Goal: Information Seeking & Learning: Learn about a topic

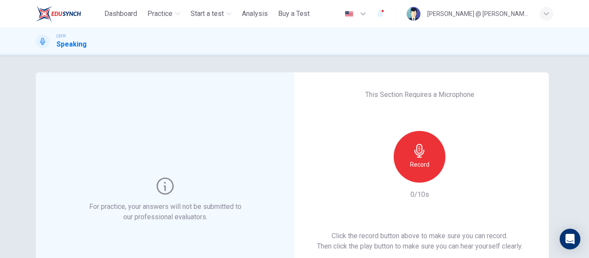
click at [404, 152] on div "Record" at bounding box center [420, 157] width 52 height 52
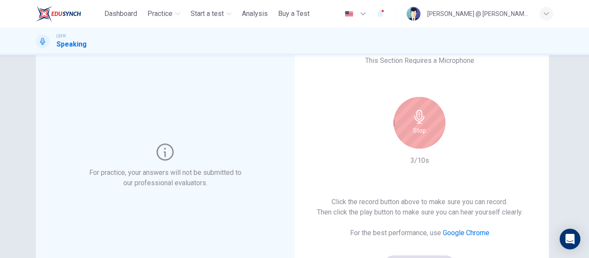
scroll to position [86, 0]
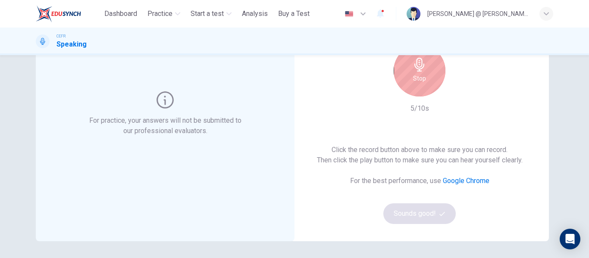
click at [420, 82] on h6 "Stop" at bounding box center [419, 78] width 13 height 10
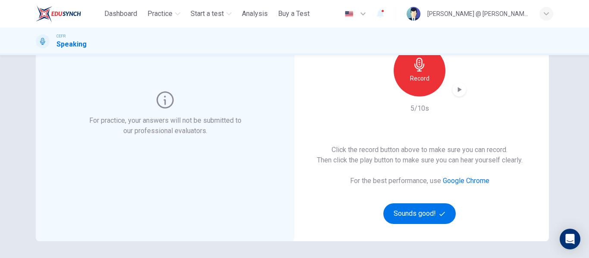
click at [455, 90] on icon "button" at bounding box center [459, 89] width 9 height 9
click at [421, 80] on h6 "Record" at bounding box center [419, 78] width 19 height 10
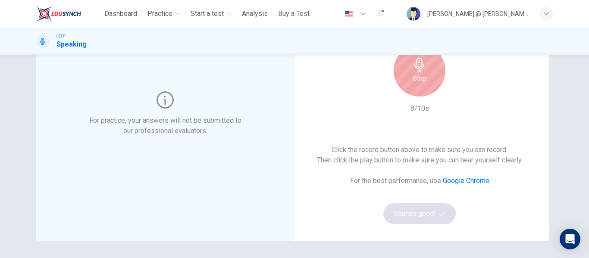
click at [424, 82] on div "Stop" at bounding box center [420, 71] width 52 height 52
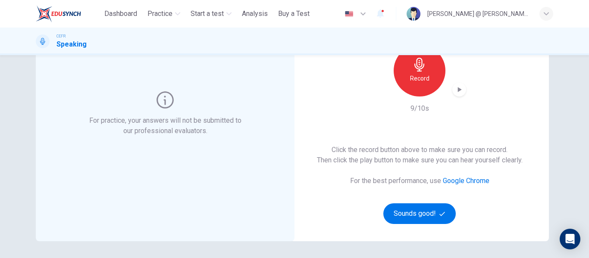
click at [459, 91] on icon "button" at bounding box center [459, 89] width 9 height 9
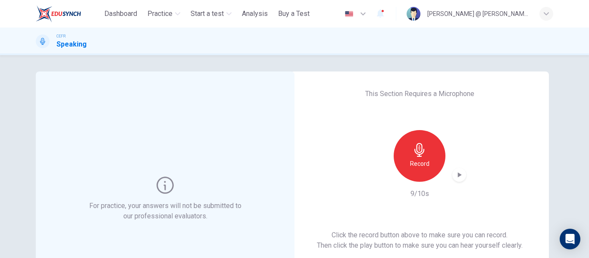
scroll to position [0, 0]
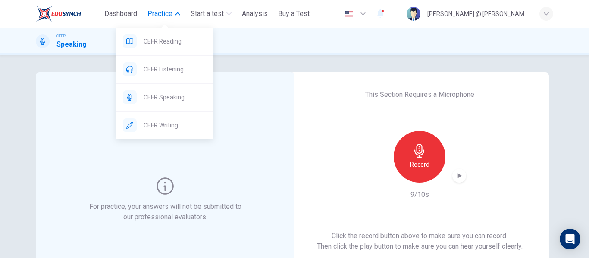
drag, startPoint x: 181, startPoint y: 69, endPoint x: 327, endPoint y: 58, distance: 146.2
click at [181, 69] on span "CEFR Listening" at bounding box center [175, 69] width 63 height 10
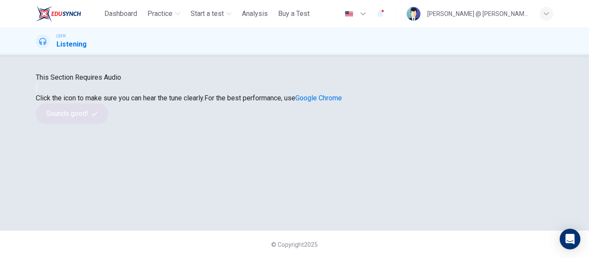
click at [37, 90] on icon "button" at bounding box center [37, 90] width 0 height 0
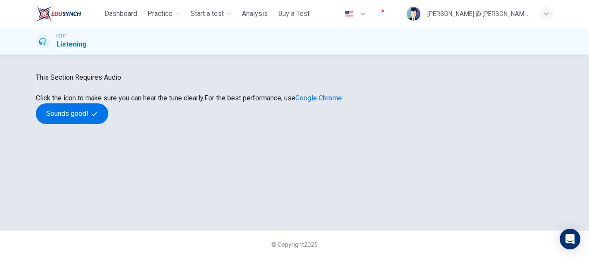
click at [37, 90] on icon "button" at bounding box center [37, 90] width 0 height 0
click at [47, 99] on icon "button" at bounding box center [42, 95] width 10 height 8
click at [38, 92] on button "button" at bounding box center [37, 88] width 2 height 8
drag, startPoint x: 115, startPoint y: 15, endPoint x: 331, endPoint y: 53, distance: 219.1
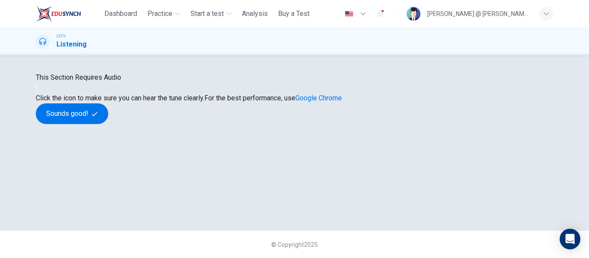
click at [115, 15] on span "Dashboard" at bounding box center [120, 14] width 33 height 10
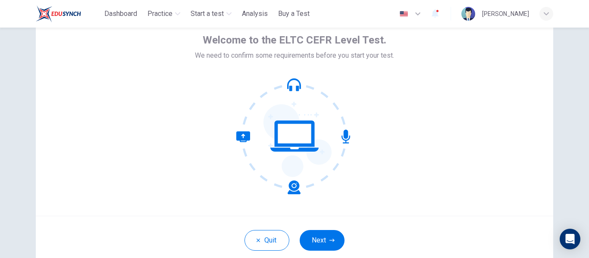
scroll to position [101, 0]
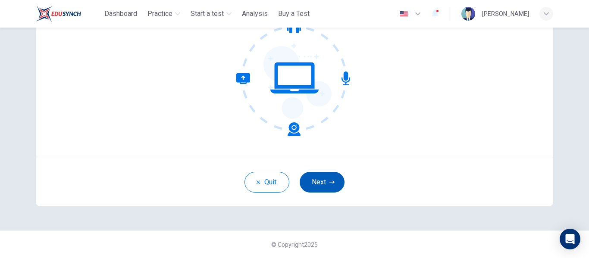
click at [325, 179] on button "Next" at bounding box center [322, 182] width 45 height 21
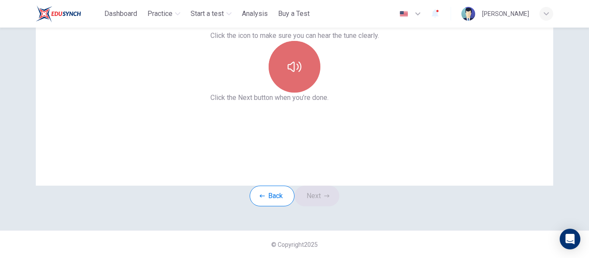
click at [293, 66] on icon "button" at bounding box center [295, 67] width 14 height 14
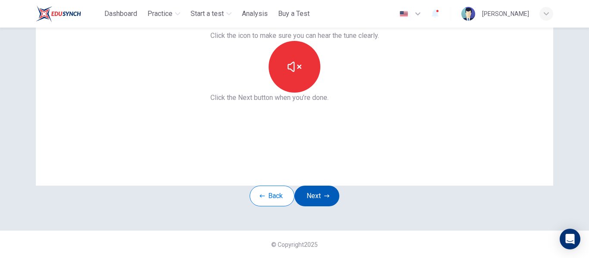
click at [324, 186] on button "Next" at bounding box center [317, 196] width 45 height 21
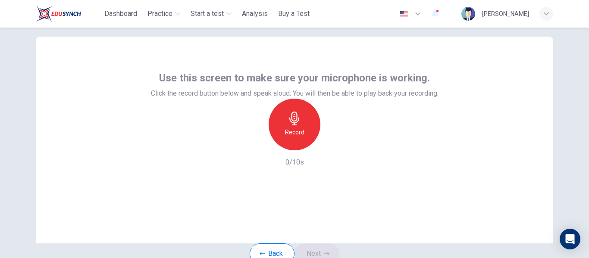
scroll to position [15, 0]
click at [287, 151] on div "Record" at bounding box center [295, 125] width 52 height 52
click at [306, 151] on div "Record" at bounding box center [296, 125] width 52 height 52
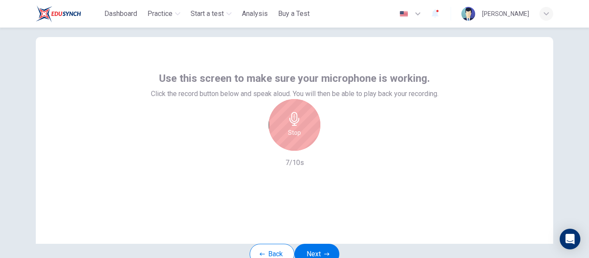
click at [299, 151] on div "Stop" at bounding box center [295, 125] width 52 height 52
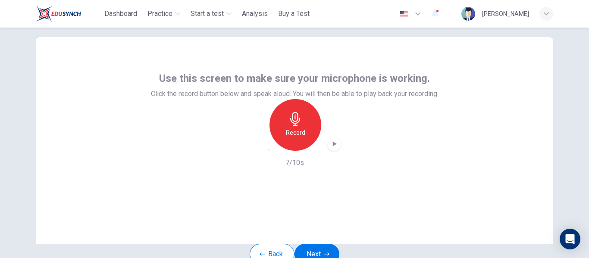
click at [330, 148] on icon "button" at bounding box center [334, 144] width 9 height 9
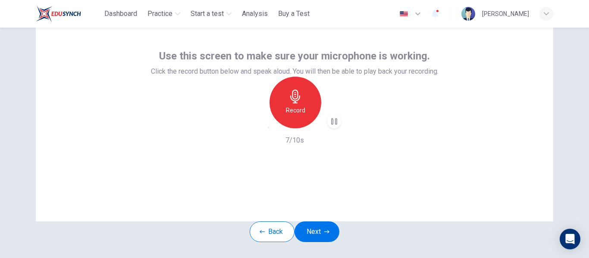
scroll to position [58, 0]
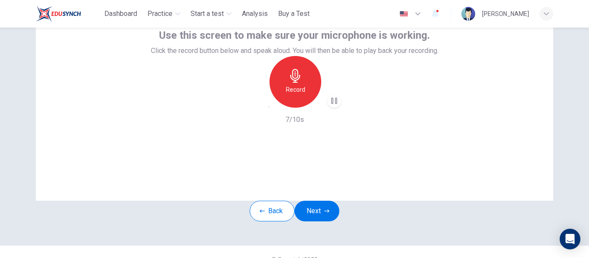
click at [321, 222] on button "Next" at bounding box center [317, 211] width 45 height 21
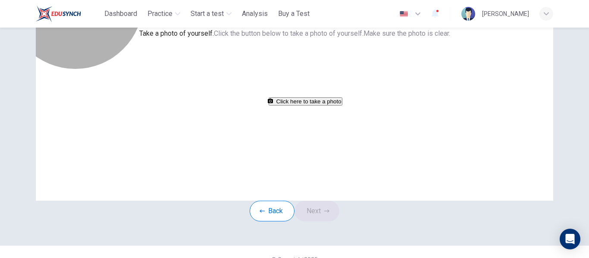
click at [279, 106] on button "Click here to take a photo" at bounding box center [306, 101] width 74 height 8
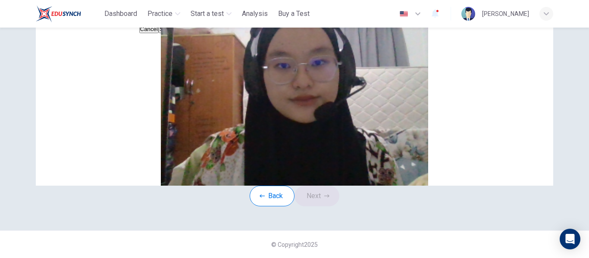
scroll to position [138, 0]
click at [173, 33] on button "Save" at bounding box center [166, 29] width 15 height 8
click at [325, 186] on button "Next" at bounding box center [317, 196] width 45 height 21
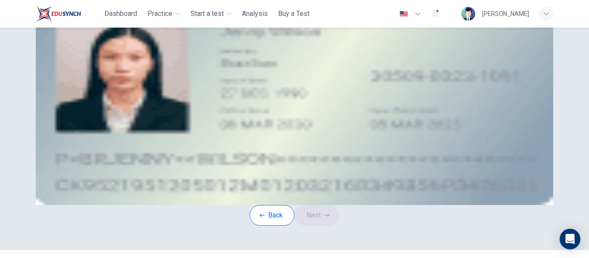
scroll to position [52, 0]
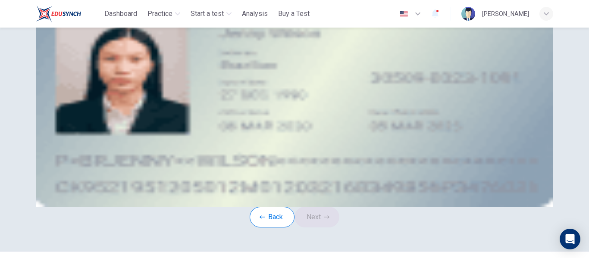
click at [107, 73] on icon "take photo" at bounding box center [104, 70] width 7 height 6
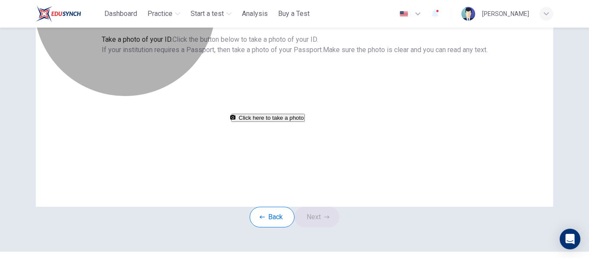
click at [305, 122] on button "Click here to take a photo" at bounding box center [268, 118] width 74 height 8
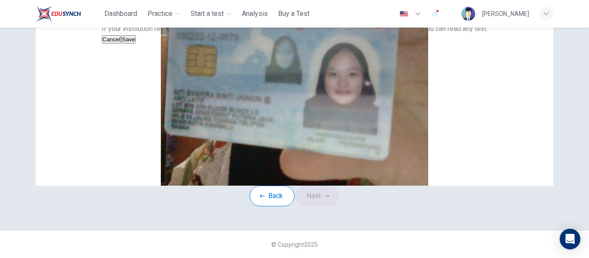
scroll to position [95, 0]
click at [122, 44] on button "Cancel" at bounding box center [112, 39] width 20 height 8
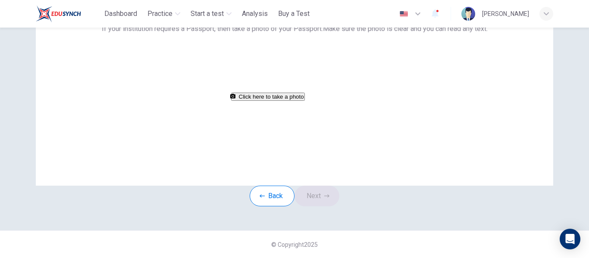
click at [296, 101] on button "Click here to take a photo" at bounding box center [268, 97] width 74 height 8
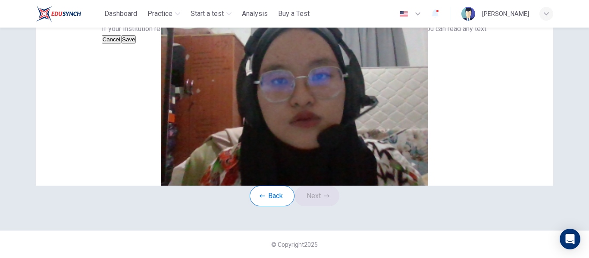
click at [122, 44] on button "Cancel" at bounding box center [112, 39] width 20 height 8
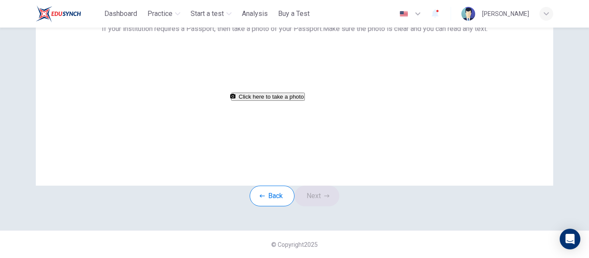
click at [305, 101] on button "Click here to take a photo" at bounding box center [268, 97] width 74 height 8
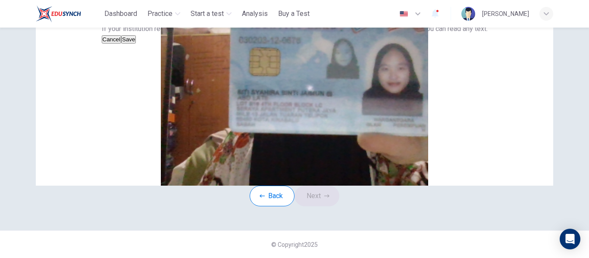
click at [122, 44] on button "Cancel" at bounding box center [112, 39] width 20 height 8
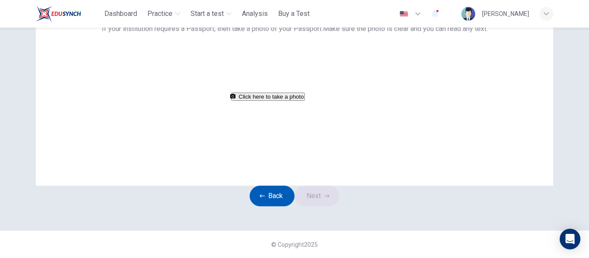
click at [261, 207] on button "Back" at bounding box center [272, 196] width 45 height 21
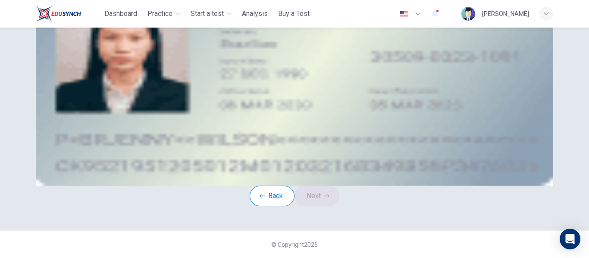
click at [107, 42] on icon "upload" at bounding box center [104, 38] width 7 height 7
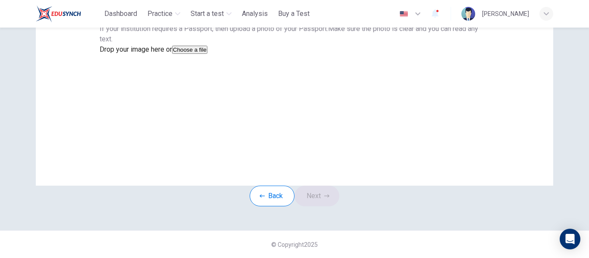
click at [208, 54] on button "Choose a file" at bounding box center [189, 50] width 35 height 8
click at [114, 75] on button "Save" at bounding box center [107, 70] width 15 height 8
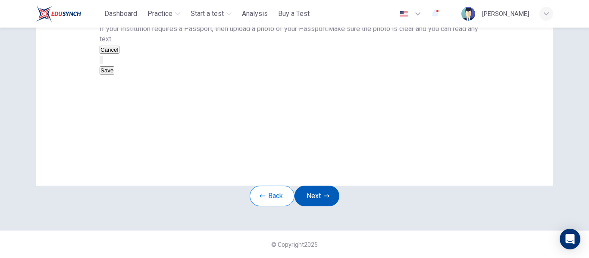
click at [329, 207] on button "Next" at bounding box center [317, 196] width 45 height 21
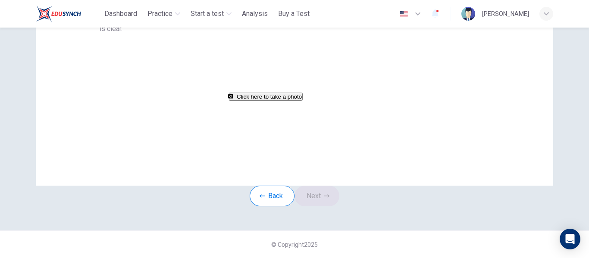
click at [303, 101] on button "Click here to take a photo" at bounding box center [266, 97] width 74 height 8
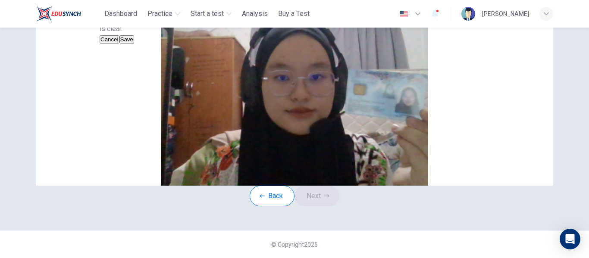
click at [119, 44] on button "Cancel" at bounding box center [110, 39] width 20 height 8
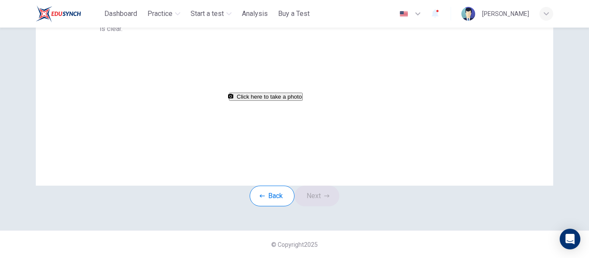
click at [277, 101] on button "Click here to take a photo" at bounding box center [266, 97] width 74 height 8
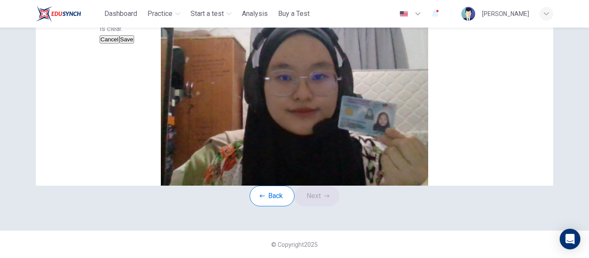
click at [134, 44] on button "Save" at bounding box center [126, 39] width 15 height 8
click at [327, 199] on icon "button" at bounding box center [326, 196] width 5 height 5
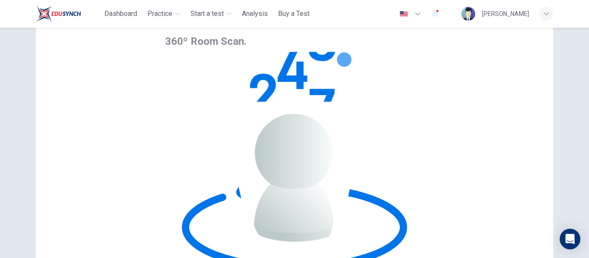
scroll to position [9, 0]
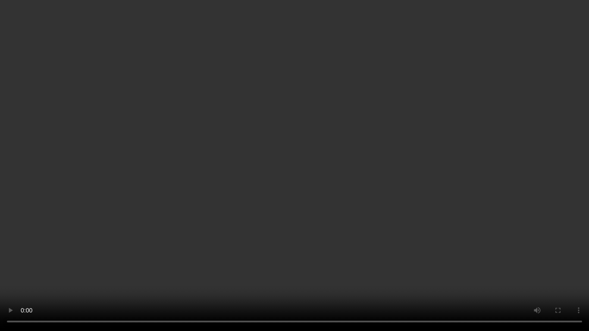
click at [315, 172] on video at bounding box center [294, 165] width 589 height 331
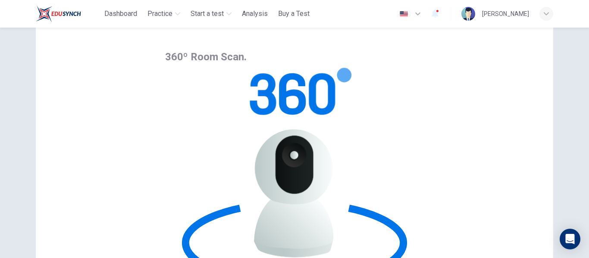
scroll to position [52, 0]
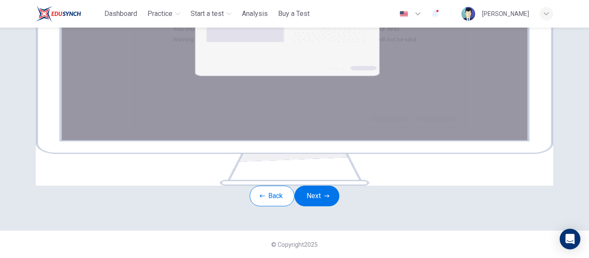
scroll to position [138, 0]
click at [327, 207] on button "Next" at bounding box center [317, 196] width 45 height 21
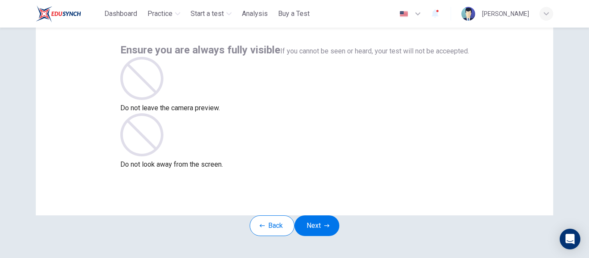
scroll to position [86, 0]
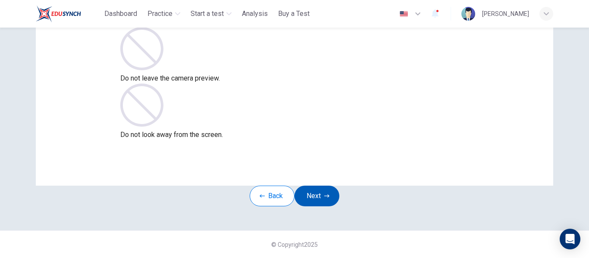
click at [331, 200] on button "Next" at bounding box center [317, 196] width 45 height 21
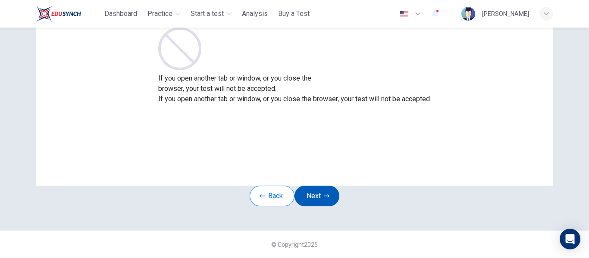
click at [325, 195] on button "Next" at bounding box center [317, 196] width 45 height 21
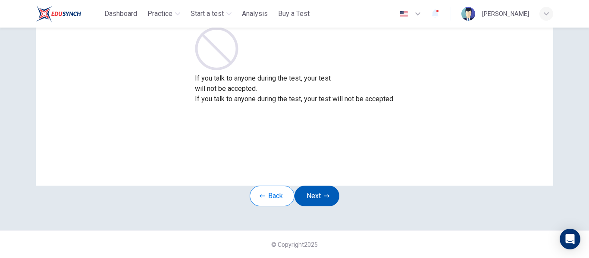
click at [328, 197] on icon "button" at bounding box center [326, 196] width 5 height 5
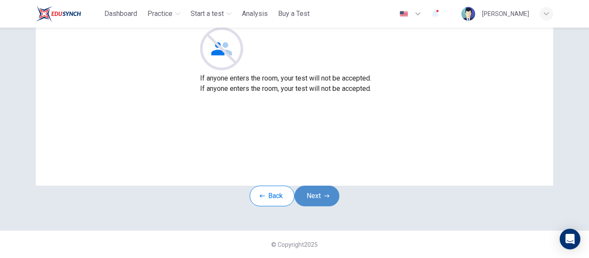
click at [328, 197] on icon "button" at bounding box center [326, 196] width 5 height 5
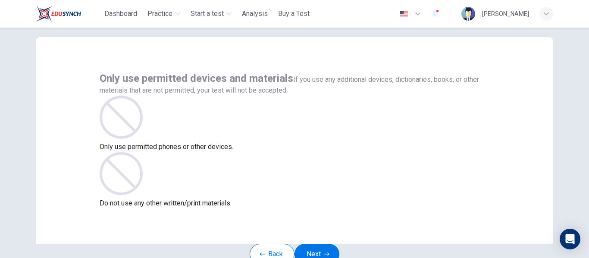
scroll to position [58, 0]
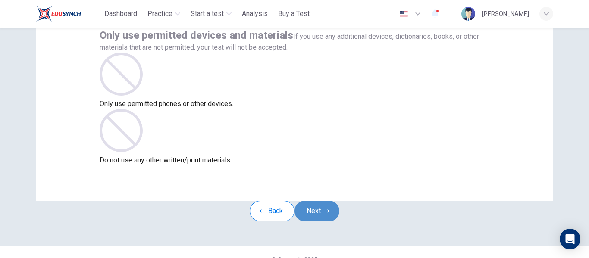
click at [329, 214] on icon "button" at bounding box center [326, 211] width 5 height 5
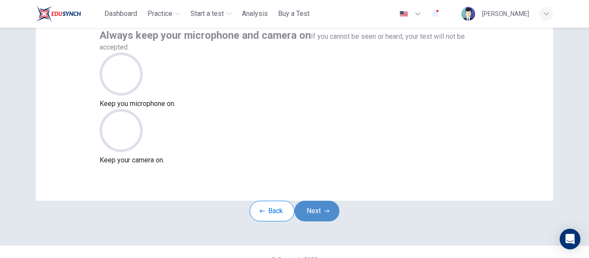
click at [325, 219] on button "Next" at bounding box center [317, 211] width 45 height 21
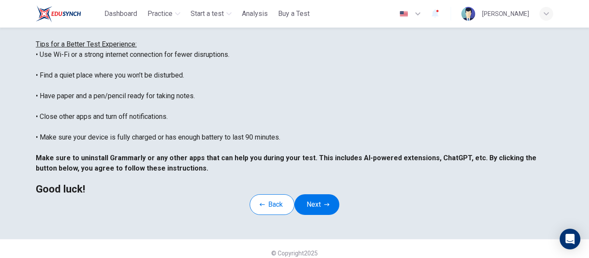
scroll to position [221, 0]
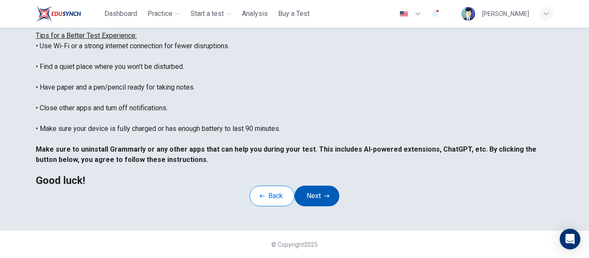
click at [330, 194] on icon "button" at bounding box center [326, 196] width 5 height 5
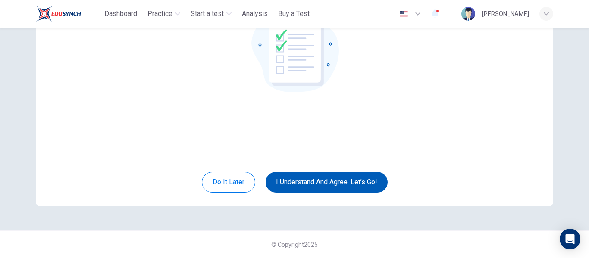
scroll to position [101, 0]
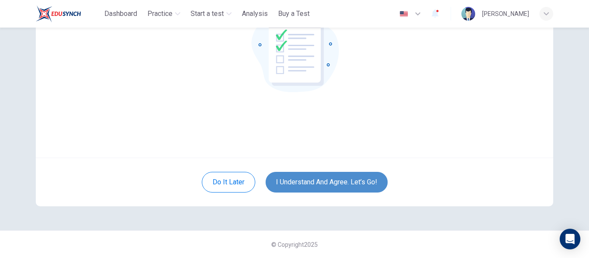
click at [343, 188] on button "I understand and agree. Let’s go!" at bounding box center [327, 182] width 122 height 21
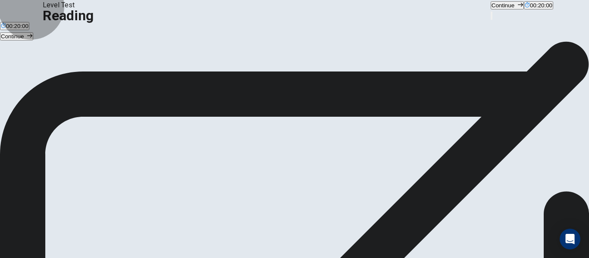
click at [491, 9] on button "Continue" at bounding box center [507, 5] width 33 height 8
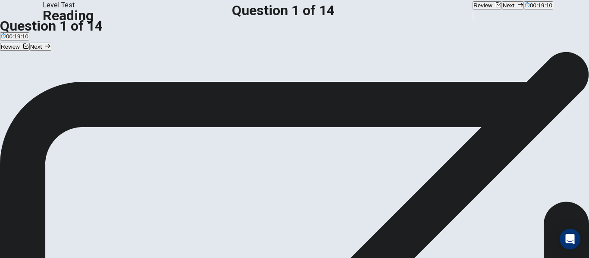
scroll to position [43, 0]
click at [502, 9] on button "Next" at bounding box center [513, 5] width 22 height 8
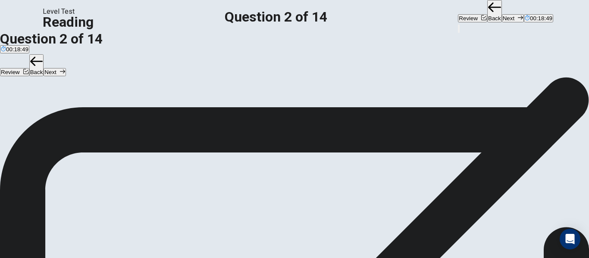
scroll to position [129, 0]
click at [502, 14] on button "Next" at bounding box center [513, 18] width 22 height 8
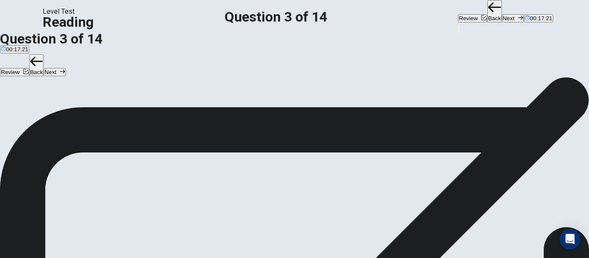
scroll to position [5, 0]
click at [502, 16] on button "Next" at bounding box center [513, 18] width 22 height 8
click at [502, 14] on button "Next" at bounding box center [513, 18] width 22 height 8
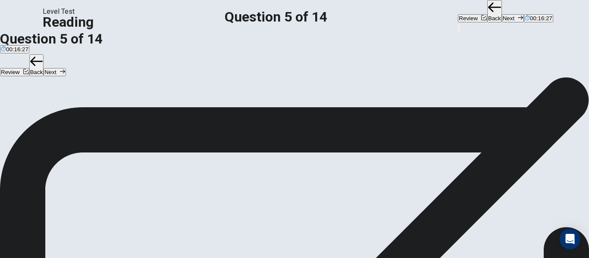
click at [502, 17] on button "Next" at bounding box center [513, 18] width 22 height 8
click at [502, 14] on button "Next" at bounding box center [513, 18] width 22 height 8
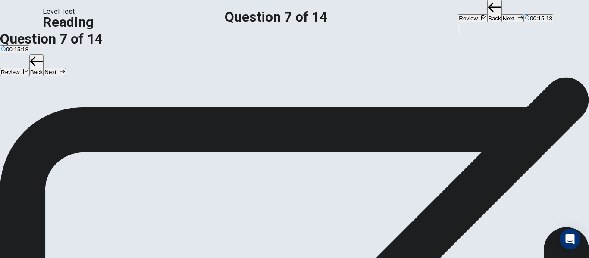
scroll to position [257, 0]
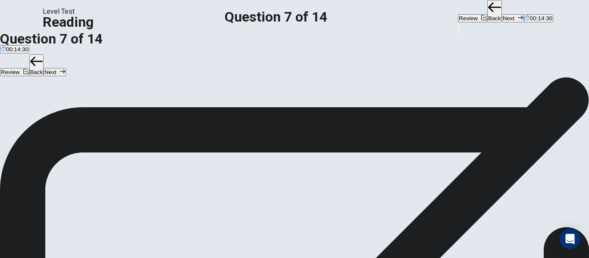
click at [502, 14] on button "Next" at bounding box center [513, 18] width 22 height 8
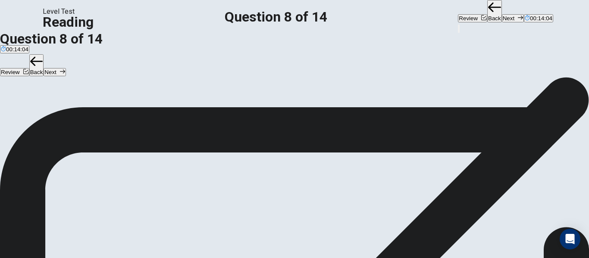
click at [502, 16] on button "Next" at bounding box center [513, 18] width 22 height 8
click at [502, 14] on button "Next" at bounding box center [513, 18] width 22 height 8
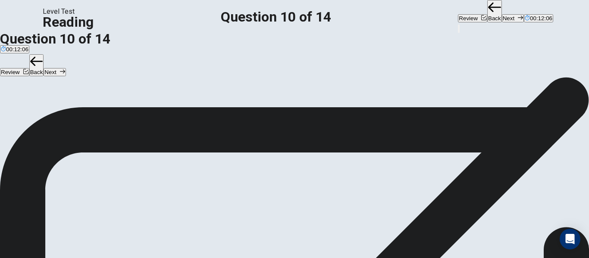
click at [502, 14] on button "Next" at bounding box center [513, 18] width 22 height 8
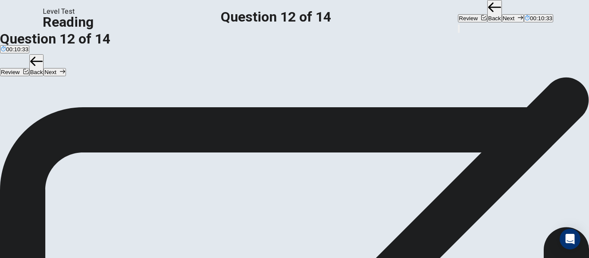
click at [502, 14] on button "Next" at bounding box center [513, 18] width 22 height 8
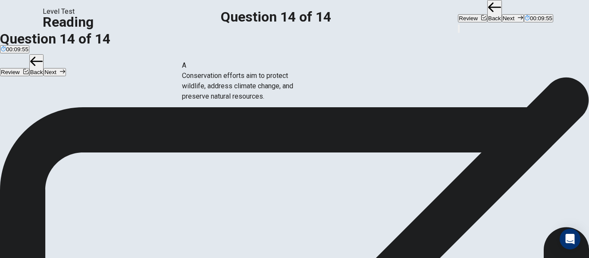
drag, startPoint x: 116, startPoint y: 99, endPoint x: 270, endPoint y: 90, distance: 154.3
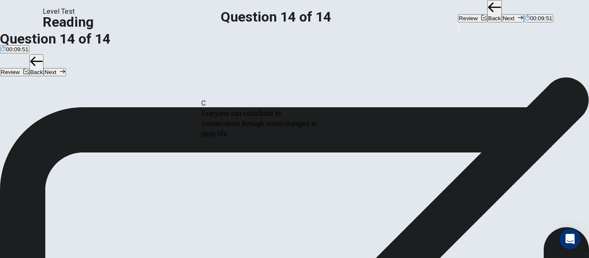
drag, startPoint x: 124, startPoint y: 141, endPoint x: 278, endPoint y: 126, distance: 154.4
drag, startPoint x: 116, startPoint y: 92, endPoint x: 269, endPoint y: 132, distance: 158.5
click at [502, 14] on button "Next" at bounding box center [513, 18] width 22 height 8
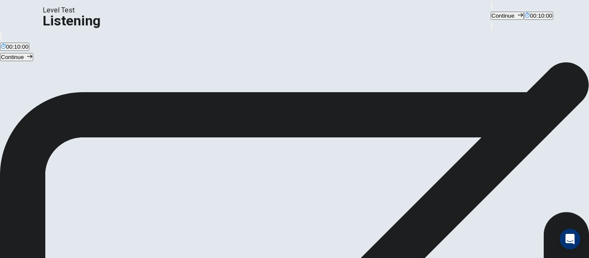
scroll to position [26, 0]
click at [491, 17] on button "Continue" at bounding box center [507, 16] width 33 height 8
click at [491, 13] on button "Continue" at bounding box center [507, 16] width 33 height 8
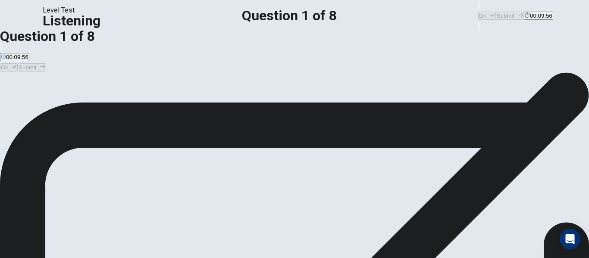
scroll to position [0, 0]
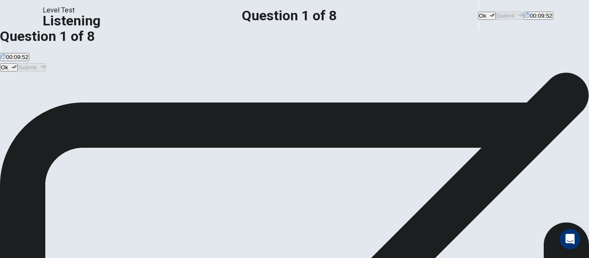
click at [490, 15] on icon "button" at bounding box center [492, 15] width 5 height 5
click at [496, 18] on button "Submit" at bounding box center [510, 16] width 28 height 8
click at [478, 12] on button "Ok" at bounding box center [487, 16] width 18 height 8
click at [496, 13] on button "Submit" at bounding box center [510, 16] width 28 height 8
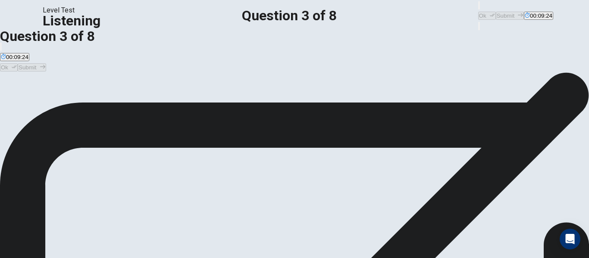
scroll to position [43, 0]
click at [478, 14] on button "Ok" at bounding box center [487, 16] width 18 height 8
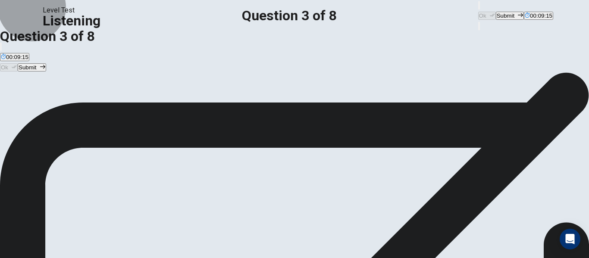
click at [518, 13] on icon "button" at bounding box center [520, 15] width 5 height 5
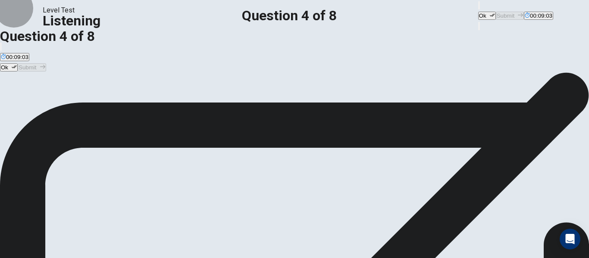
click at [478, 14] on button "Ok" at bounding box center [487, 16] width 18 height 8
click at [478, 6] on div "Ok Submit 00:09:02" at bounding box center [515, 15] width 75 height 31
click at [496, 12] on button "Submit" at bounding box center [510, 16] width 28 height 8
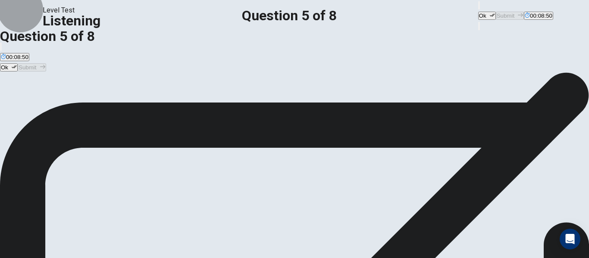
click at [490, 16] on icon "button" at bounding box center [492, 15] width 5 height 3
click at [496, 12] on button "Submit" at bounding box center [510, 16] width 28 height 8
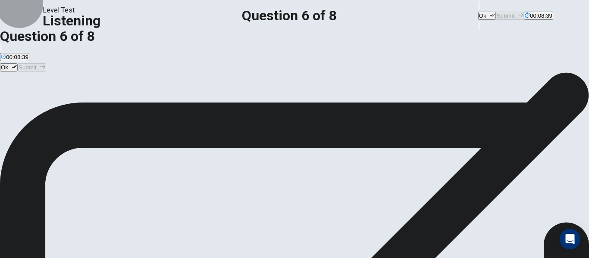
click at [478, 12] on button "Ok" at bounding box center [487, 16] width 18 height 8
click at [496, 13] on button "Submit" at bounding box center [510, 16] width 28 height 8
click at [490, 16] on icon "button" at bounding box center [492, 15] width 5 height 3
click at [496, 13] on button "Submit" at bounding box center [510, 16] width 28 height 8
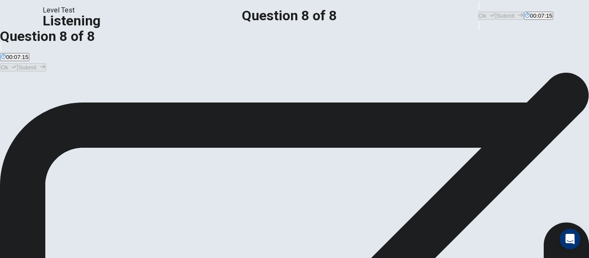
click at [478, 13] on button "Ok" at bounding box center [487, 16] width 18 height 8
click at [496, 13] on button "Submit" at bounding box center [510, 16] width 28 height 8
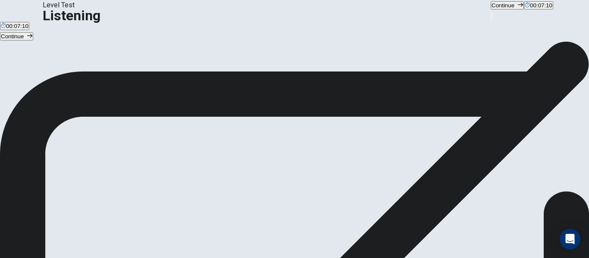
scroll to position [21, 0]
click at [491, 9] on button "Continue" at bounding box center [507, 5] width 33 height 8
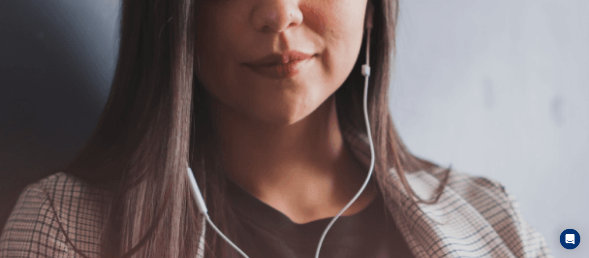
scroll to position [0, 0]
click at [547, 14] on icon "button" at bounding box center [549, 15] width 5 height 5
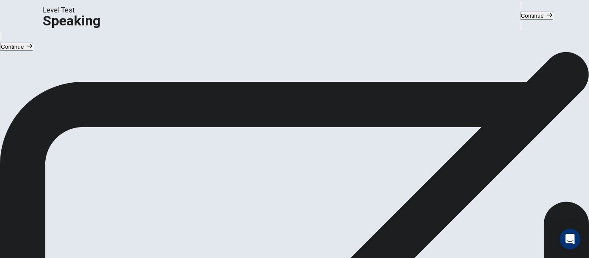
scroll to position [86, 0]
click at [520, 17] on button "Continue" at bounding box center [536, 16] width 33 height 8
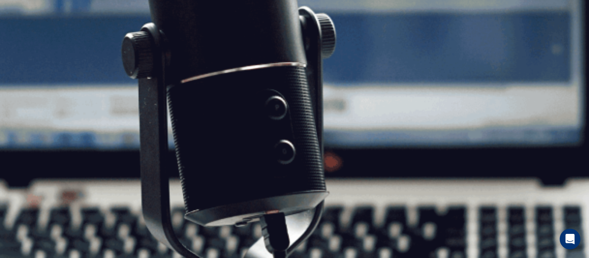
scroll to position [0, 0]
click at [520, 14] on button "Continue" at bounding box center [536, 16] width 33 height 8
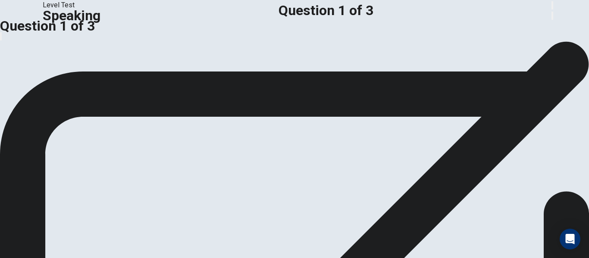
scroll to position [86, 0]
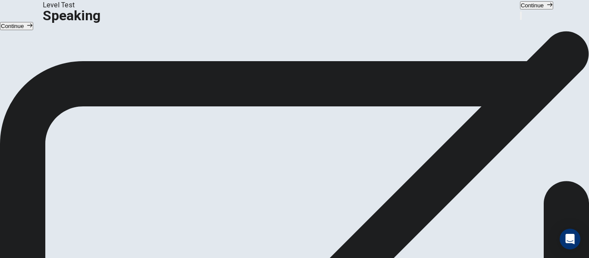
scroll to position [0, 0]
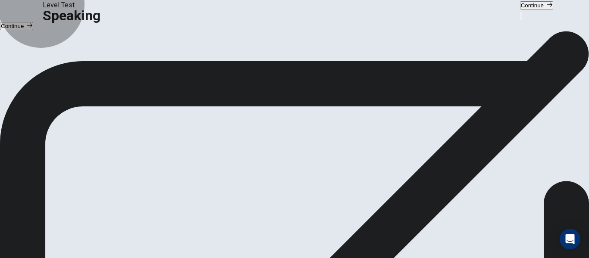
click at [520, 9] on button "Continue" at bounding box center [536, 5] width 33 height 8
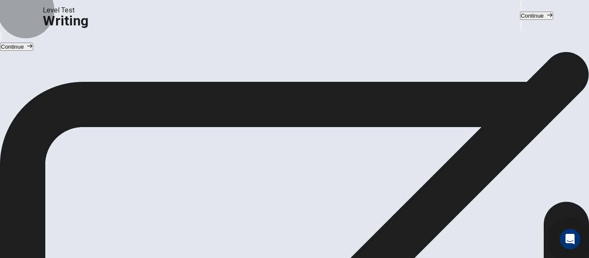
click at [520, 16] on button "Continue" at bounding box center [536, 16] width 33 height 8
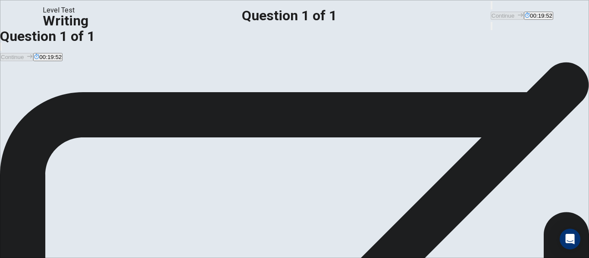
type textarea "*"
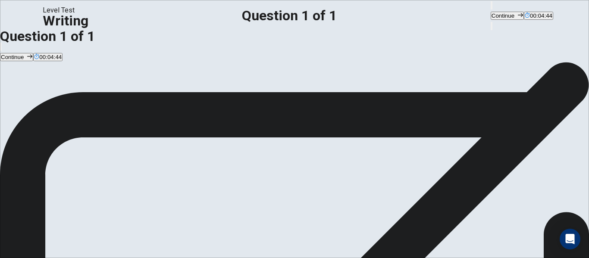
scroll to position [33, 0]
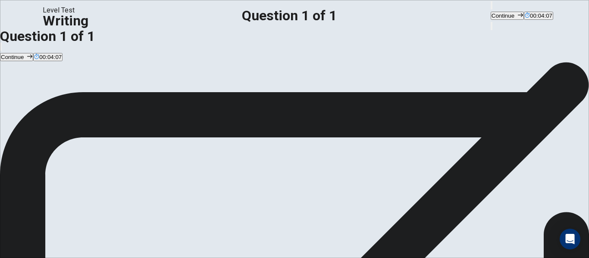
drag, startPoint x: 489, startPoint y: 119, endPoint x: 411, endPoint y: 122, distance: 78.1
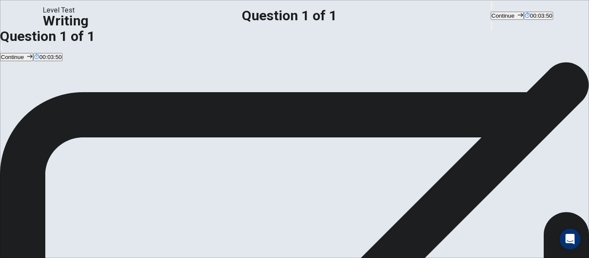
drag, startPoint x: 354, startPoint y: 99, endPoint x: 519, endPoint y: 98, distance: 165.7
drag, startPoint x: 383, startPoint y: 105, endPoint x: 390, endPoint y: 107, distance: 7.6
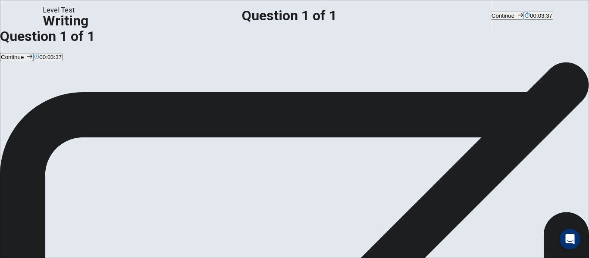
drag, startPoint x: 385, startPoint y: 106, endPoint x: 392, endPoint y: 106, distance: 6.9
drag, startPoint x: 503, startPoint y: 121, endPoint x: 509, endPoint y: 120, distance: 6.5
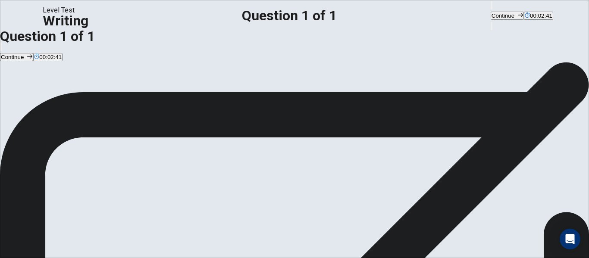
drag, startPoint x: 350, startPoint y: 152, endPoint x: 319, endPoint y: 153, distance: 31.5
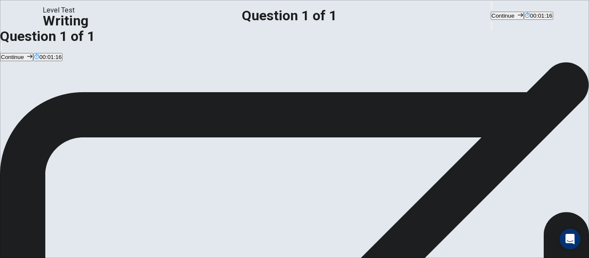
drag, startPoint x: 422, startPoint y: 153, endPoint x: 386, endPoint y: 154, distance: 36.3
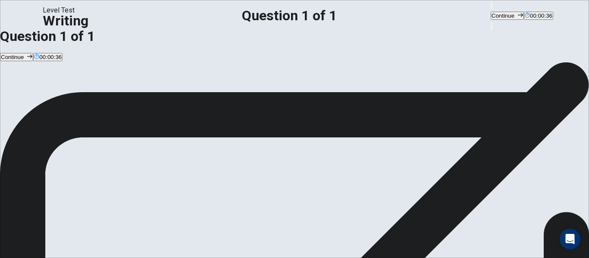
scroll to position [131, 0]
type textarea "**********"
click at [491, 12] on button "Continue" at bounding box center [507, 16] width 33 height 8
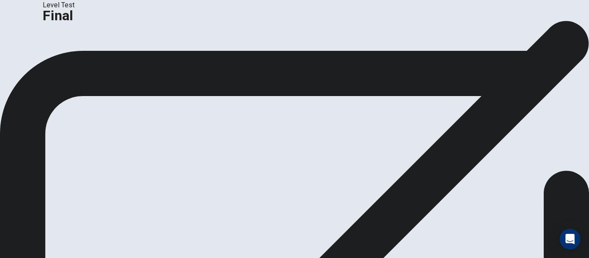
scroll to position [56, 0]
